Goal: Task Accomplishment & Management: Complete application form

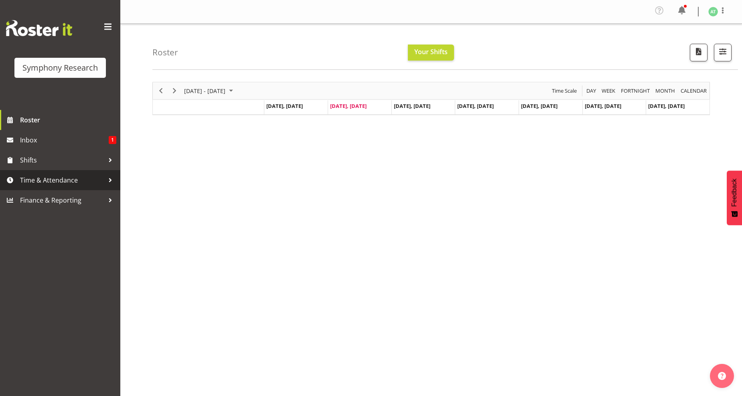
click at [87, 182] on span "Time & Attendance" at bounding box center [62, 180] width 84 height 12
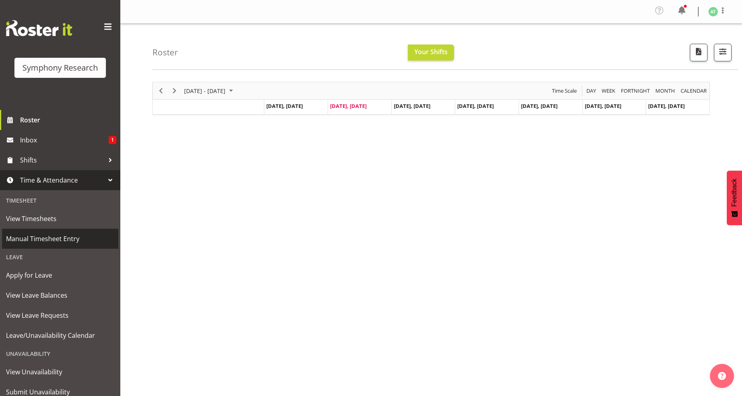
click at [69, 242] on span "Manual Timesheet Entry" at bounding box center [60, 239] width 108 height 12
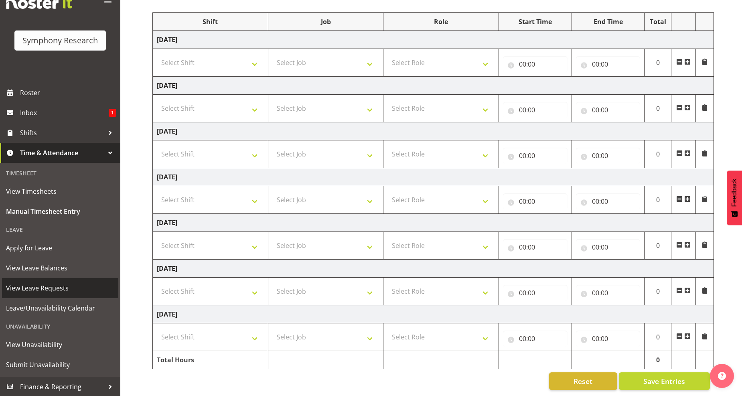
scroll to position [105, 0]
click at [54, 153] on span "Time & Attendance" at bounding box center [62, 153] width 84 height 12
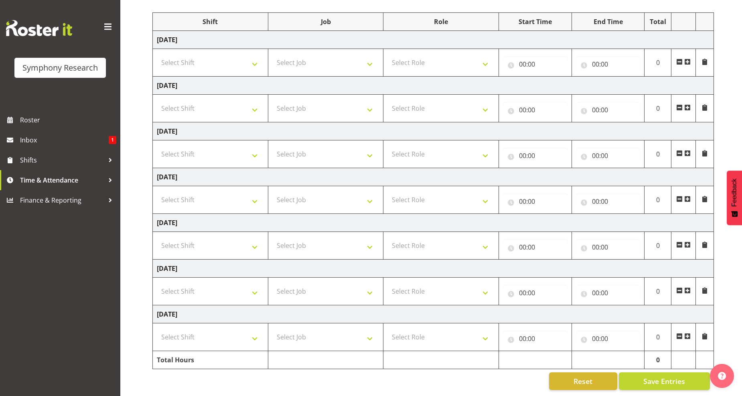
scroll to position [0, 0]
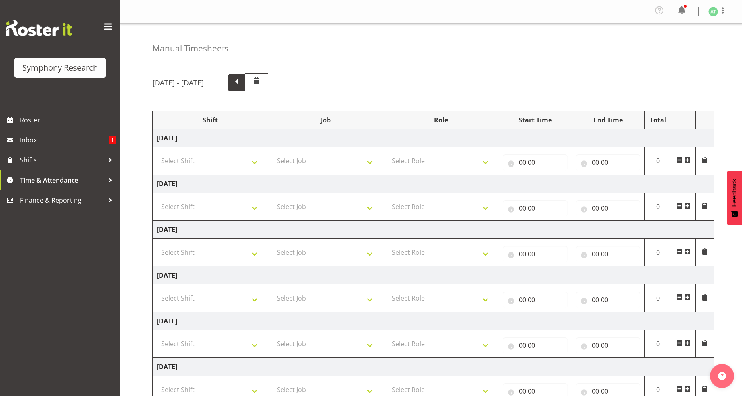
click at [242, 79] on span at bounding box center [236, 82] width 10 height 10
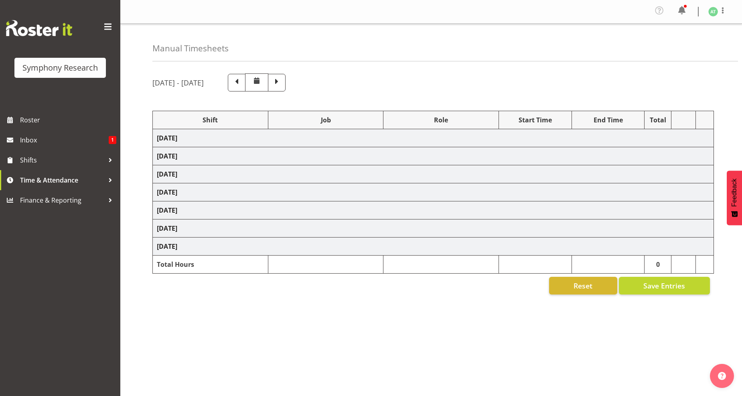
select select "26078"
select select "10242"
select select "47"
select select "26078"
select select "760"
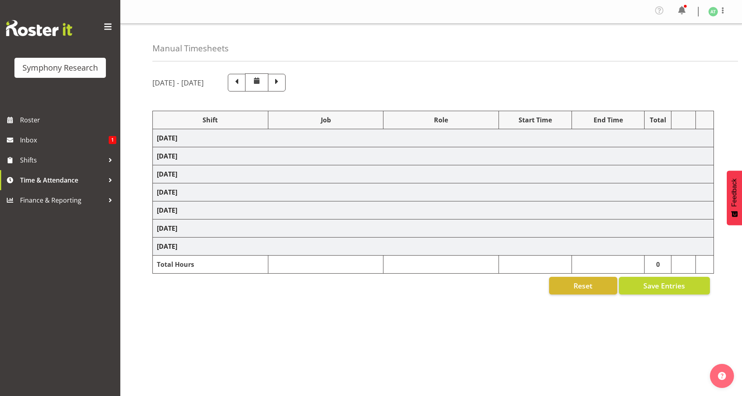
select select "26078"
select select "10242"
select select "47"
select select "26078"
select select "10242"
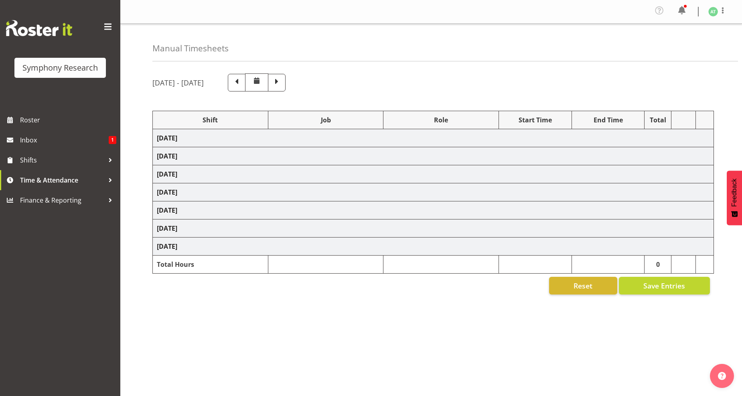
select select "47"
select select "26078"
select select "760"
select select "26078"
select select "10242"
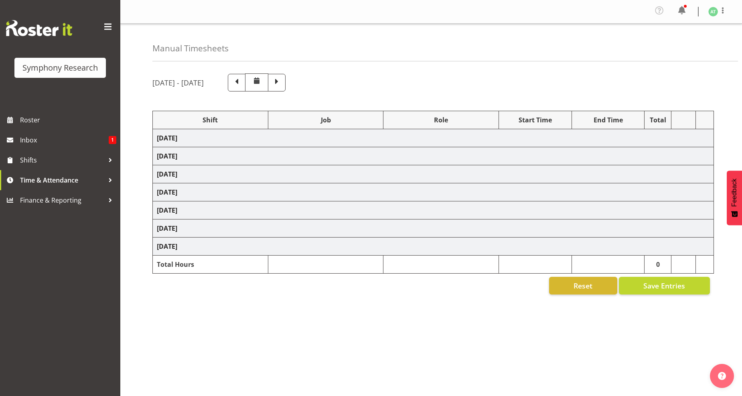
select select "47"
select select "26078"
select select "10499"
select select "47"
select select "41319"
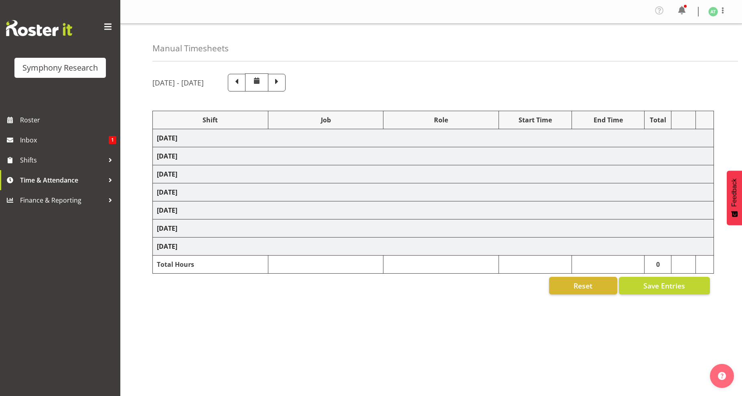
select select "760"
select select "41319"
select select "10527"
select select "47"
select select "11547"
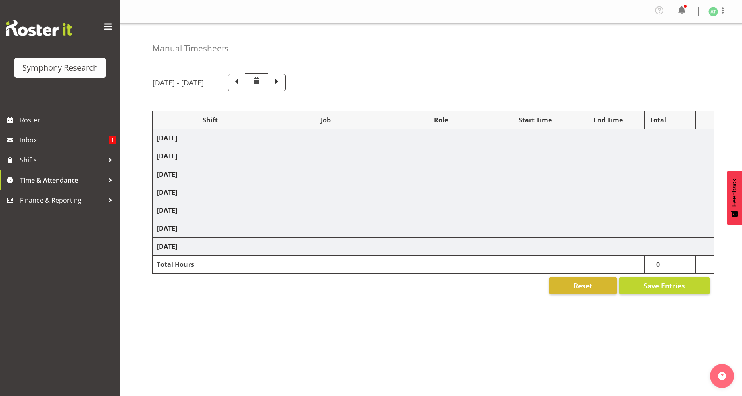
select select "10499"
select select "47"
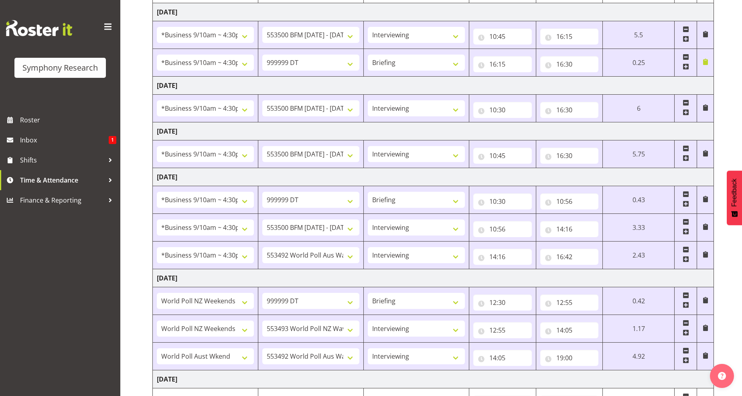
scroll to position [245, 0]
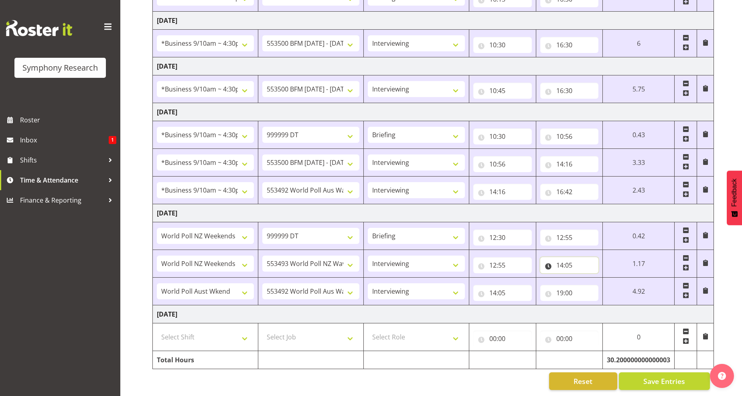
click at [567, 259] on input "14:05" at bounding box center [569, 265] width 59 height 16
click at [593, 281] on select "00 01 02 03 04 05 06 07 08 09 10 11 12 13 14 15 16 17 18 19 20 21 22 23" at bounding box center [595, 286] width 18 height 16
select select "13"
click at [586, 278] on select "00 01 02 03 04 05 06 07 08 09 10 11 12 13 14 15 16 17 18 19 20 21 22 23" at bounding box center [595, 286] width 18 height 16
type input "13:05"
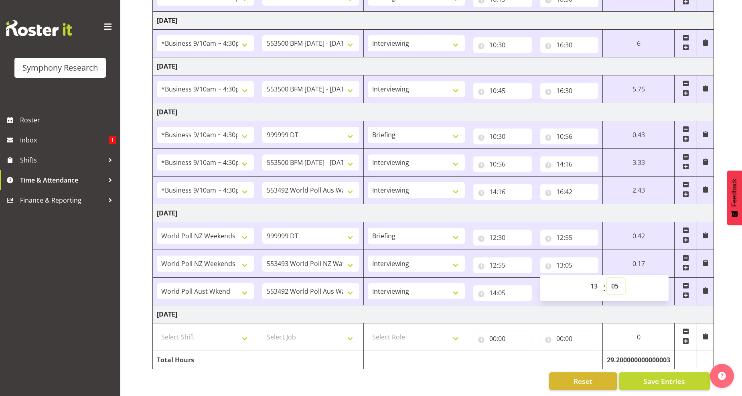
click at [615, 279] on select "00 01 02 03 04 05 06 07 08 09 10 11 12 13 14 15 16 17 18 19 20 21 22 23 24 25 2…" at bounding box center [616, 286] width 18 height 16
select select "55"
click at [625, 278] on select "00 01 02 03 04 05 06 07 08 09 10 11 12 13 14 15 16 17 18 19 20 21 22 23 24 25 2…" at bounding box center [616, 286] width 18 height 16
type input "13:55"
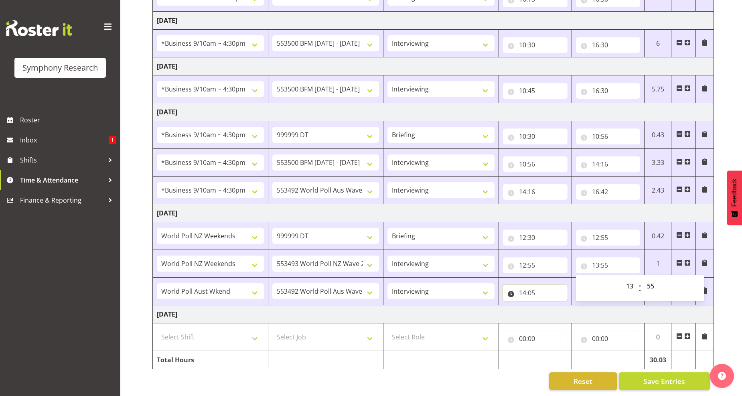
click at [526, 287] on input "14:05" at bounding box center [535, 293] width 65 height 16
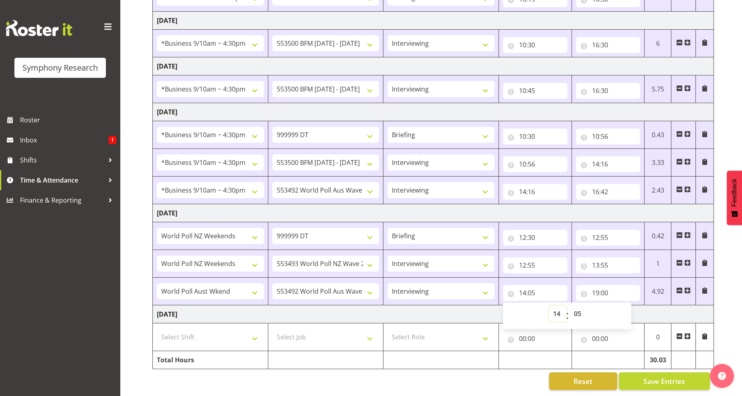
click at [556, 307] on select "00 01 02 03 04 05 06 07 08 09 10 11 12 13 14 15 16 17 18 19 20 21 22 23" at bounding box center [558, 314] width 18 height 16
select select "13"
click at [549, 306] on select "00 01 02 03 04 05 06 07 08 09 10 11 12 13 14 15 16 17 18 19 20 21 22 23" at bounding box center [558, 314] width 18 height 16
type input "13:05"
click at [579, 306] on select "00 01 02 03 04 05 06 07 08 09 10 11 12 13 14 15 16 17 18 19 20 21 22 23 24 25 2…" at bounding box center [579, 314] width 18 height 16
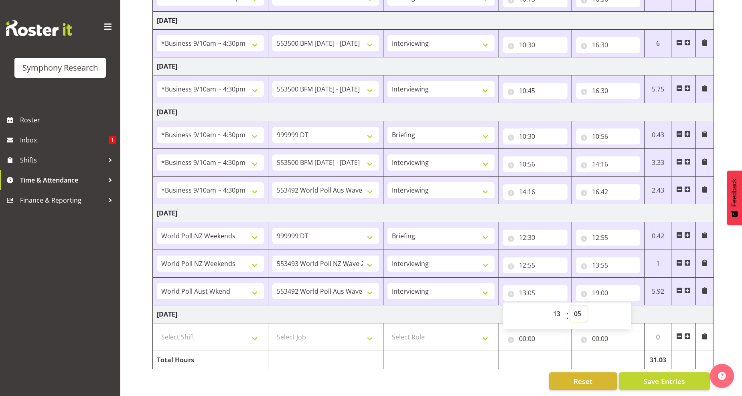
drag, startPoint x: 578, startPoint y: 306, endPoint x: 579, endPoint y: 299, distance: 6.8
click at [579, 306] on select "00 01 02 03 04 05 06 07 08 09 10 11 12 13 14 15 16 17 18 19 20 21 22 23 24 25 2…" at bounding box center [579, 314] width 18 height 16
select select "55"
click at [570, 306] on select "00 01 02 03 04 05 06 07 08 09 10 11 12 13 14 15 16 17 18 19 20 21 22 23 24 25 2…" at bounding box center [579, 314] width 18 height 16
type input "13:55"
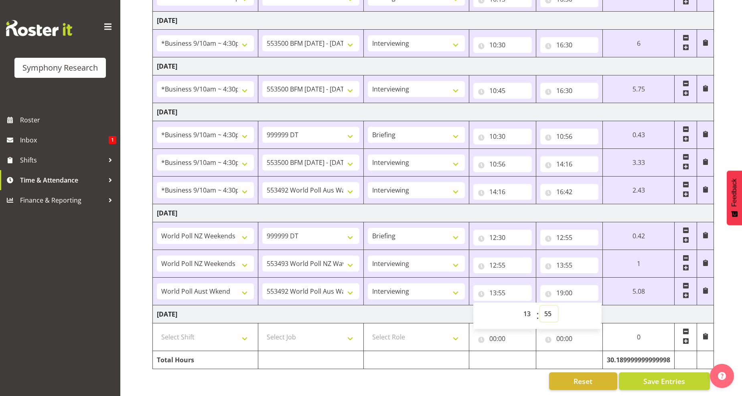
scroll to position [245, 0]
click at [652, 376] on span "Save Entries" at bounding box center [664, 381] width 42 height 10
click at [666, 376] on span "Save Entries" at bounding box center [664, 381] width 42 height 10
